Goal: Task Accomplishment & Management: Complete application form

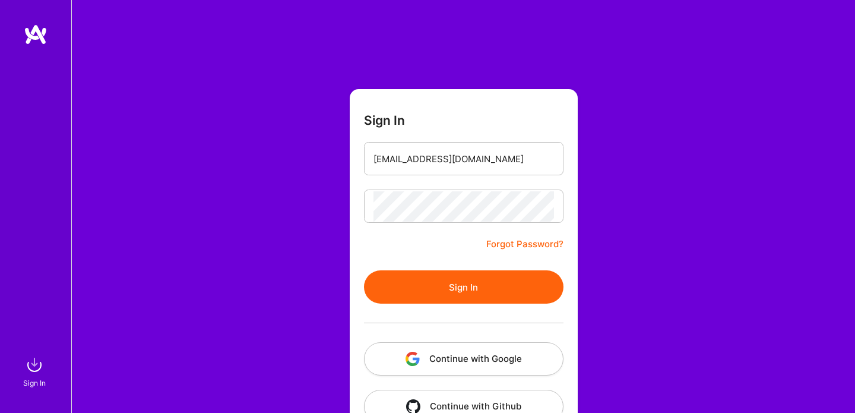
click at [621, 160] on div "Sign In [EMAIL_ADDRESS][DOMAIN_NAME] Forgot Password? Sign In Continue with Goo…" at bounding box center [463, 223] width 784 height 446
click at [492, 283] on button "Sign In" at bounding box center [464, 286] width 200 height 33
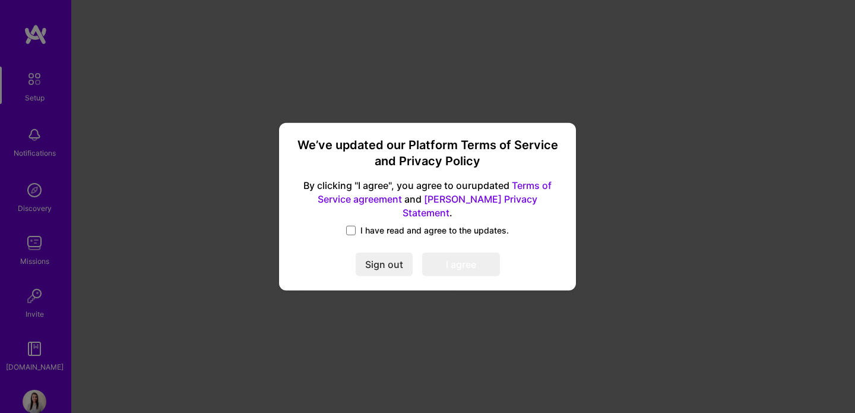
click at [343, 224] on div "I have read and agree to the updates." at bounding box center [427, 231] width 268 height 14
click at [352, 226] on span at bounding box center [351, 231] width 10 height 10
click at [0, 0] on input "I have read and agree to the updates." at bounding box center [0, 0] width 0 height 0
click at [466, 268] on button "I agree" at bounding box center [461, 264] width 78 height 24
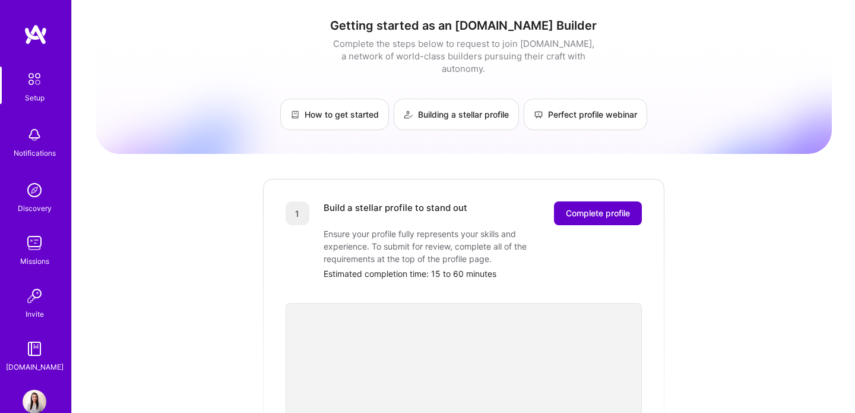
click at [599, 207] on span "Complete profile" at bounding box center [598, 213] width 64 height 12
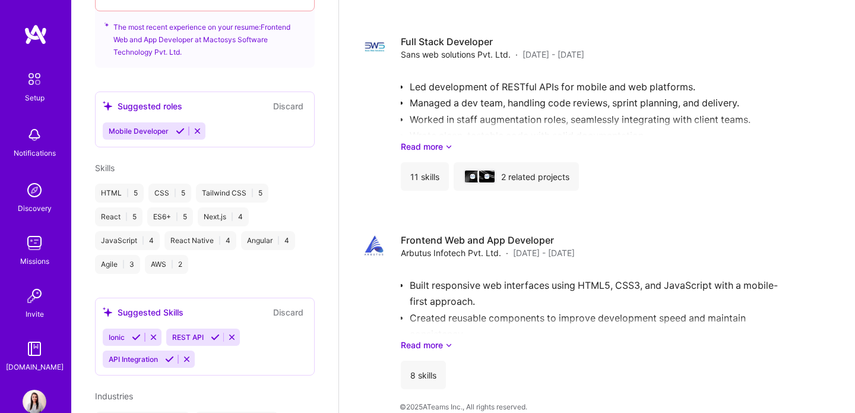
scroll to position [683, 0]
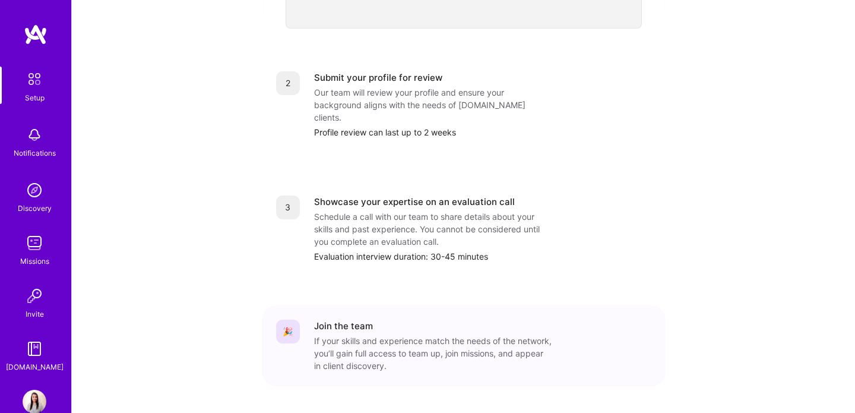
scroll to position [489, 0]
